Goal: Information Seeking & Learning: Learn about a topic

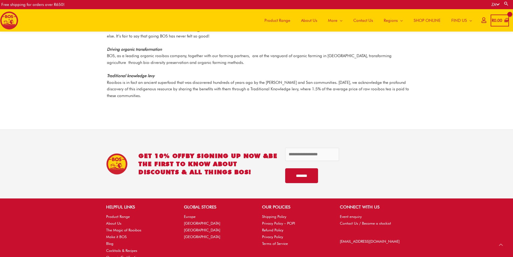
scroll to position [765, 0]
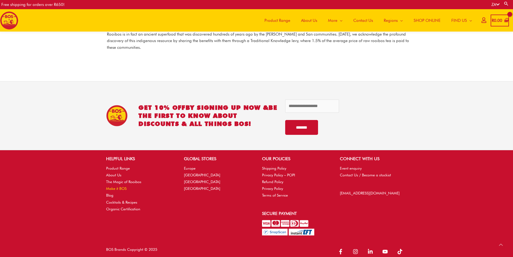
click at [113, 186] on link "Make it BOS" at bounding box center [116, 188] width 20 height 4
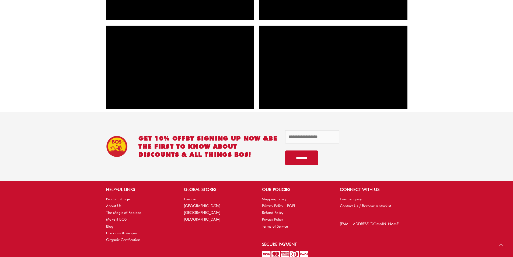
scroll to position [673, 0]
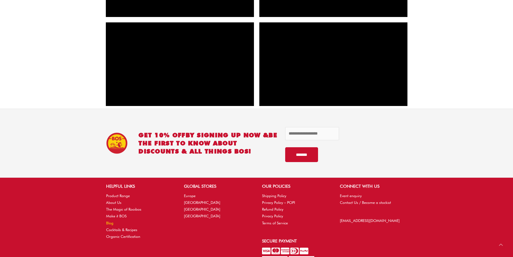
click at [109, 223] on link "Blog" at bounding box center [109, 223] width 7 height 4
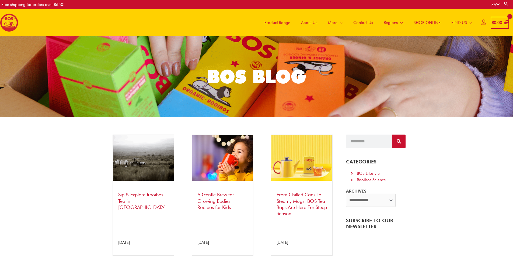
click at [212, 198] on link "A Gentle Brew for Growing Bodies: Rooibos for Kids" at bounding box center [215, 200] width 37 height 18
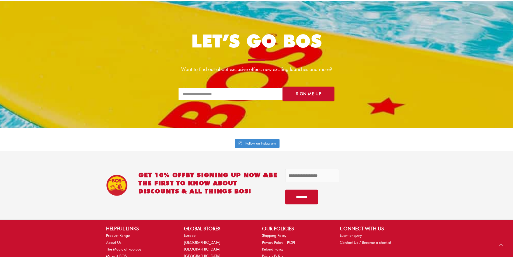
scroll to position [1512, 0]
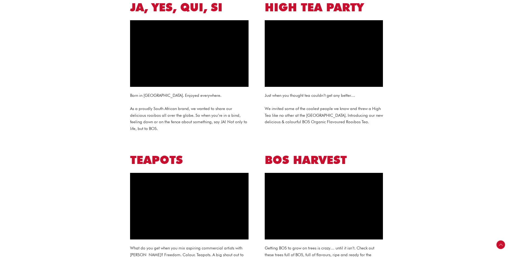
scroll to position [269, 0]
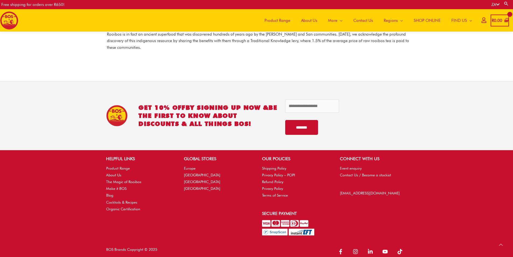
scroll to position [765, 0]
click at [118, 166] on link "Product Range" at bounding box center [118, 168] width 24 height 4
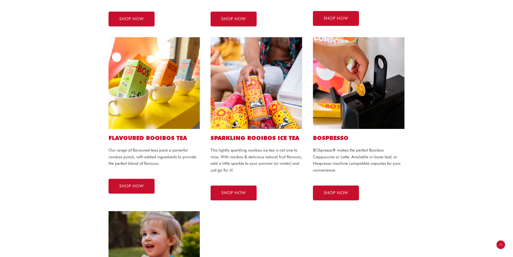
scroll to position [271, 0]
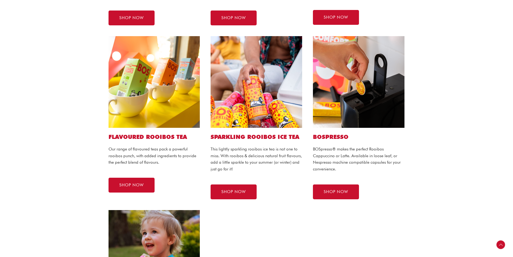
click at [114, 159] on p "Our range of flavoured teas pack a powerful rooibos punch, with added ingredien…" at bounding box center [155, 156] width 92 height 20
click at [107, 150] on div "Flavoured ROOIBOS TEA Our range of flavoured teas pack a powerful rooibos punch…" at bounding box center [154, 118] width 102 height 174
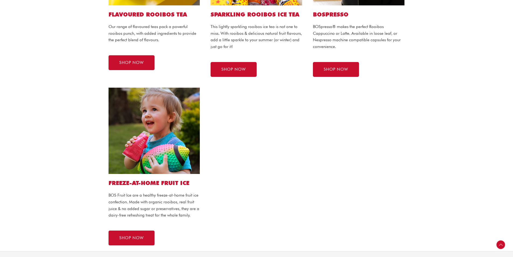
scroll to position [390, 0]
